Goal: Transaction & Acquisition: Purchase product/service

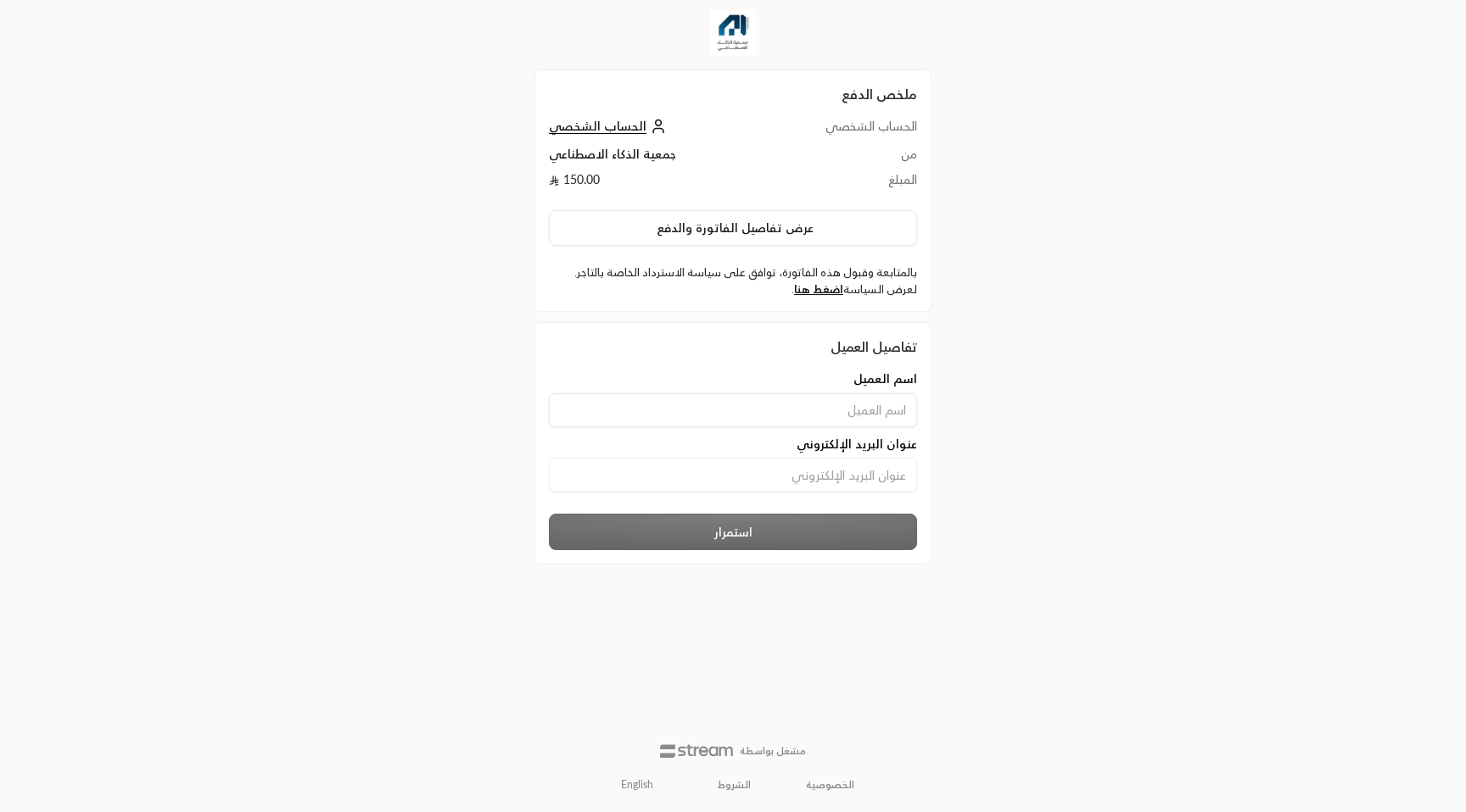
click at [633, 789] on link "English" at bounding box center [637, 785] width 51 height 27
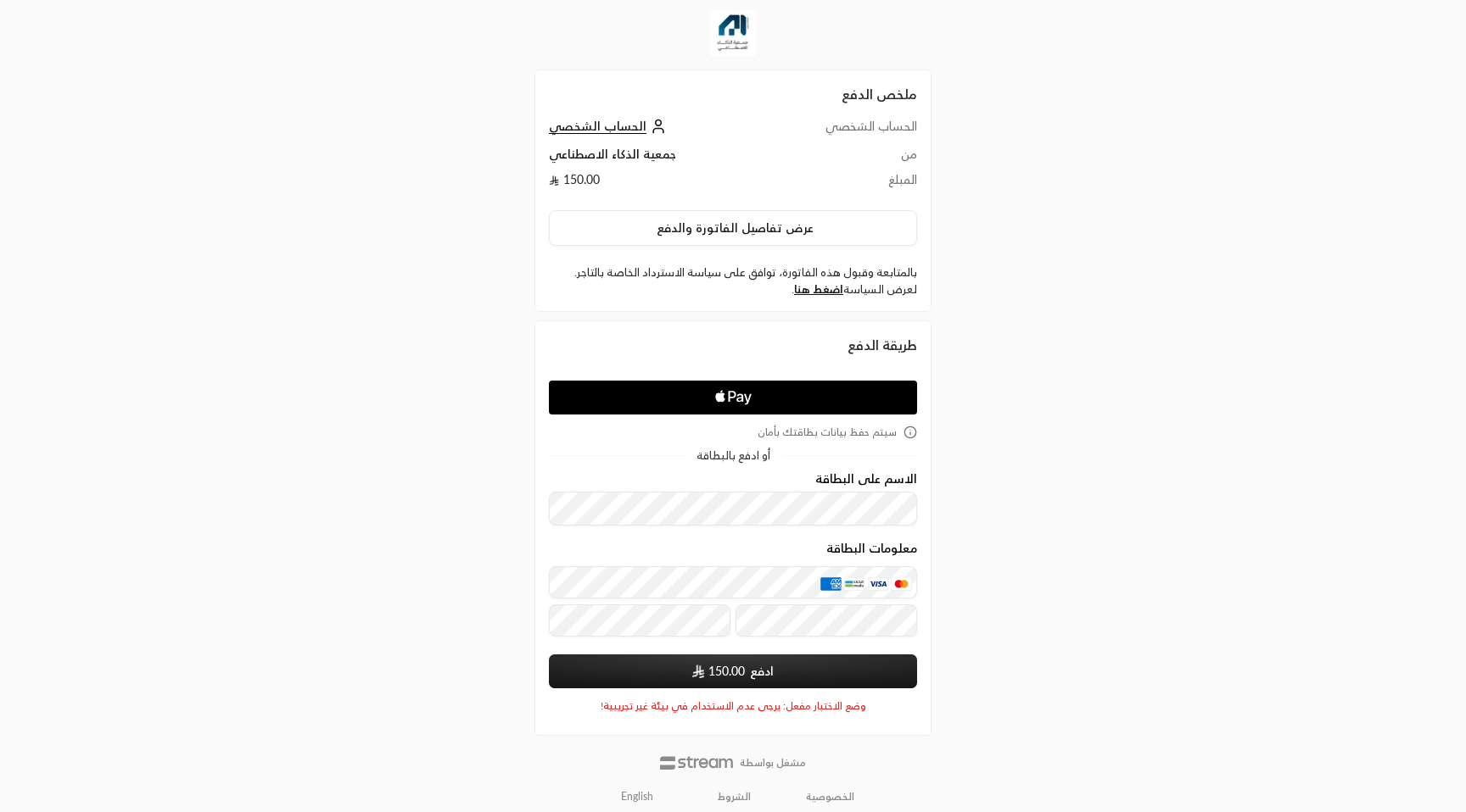
click at [634, 799] on link "English" at bounding box center [637, 797] width 51 height 27
